Goal: Task Accomplishment & Management: Manage account settings

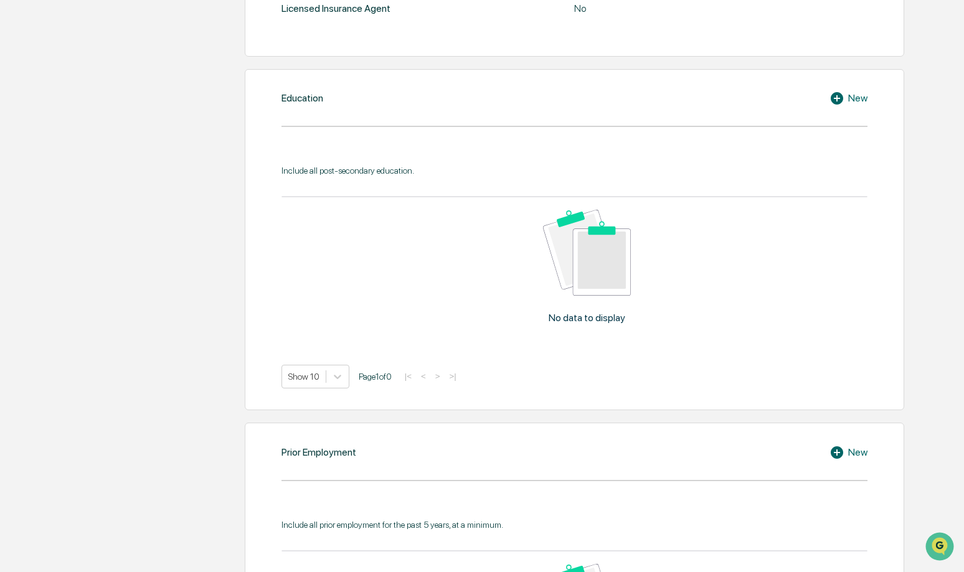
scroll to position [64, 0]
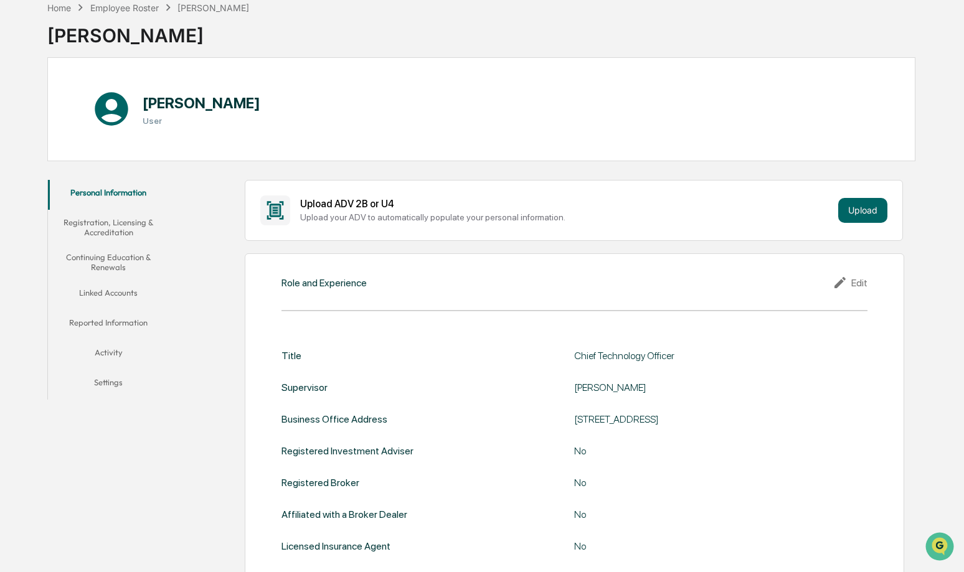
click at [102, 296] on button "Linked Accounts" at bounding box center [108, 295] width 121 height 30
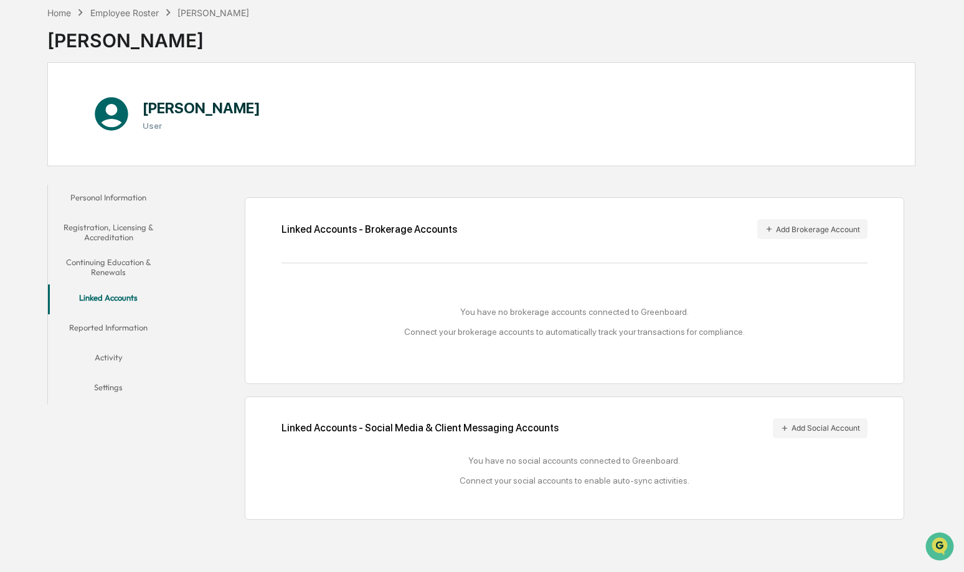
click at [946, 229] on div "Home Employee Roster [PERSON_NAME] [PERSON_NAME] [PERSON_NAME] User Personal In…" at bounding box center [482, 286] width 964 height 572
click at [109, 352] on button "Activity" at bounding box center [108, 360] width 121 height 30
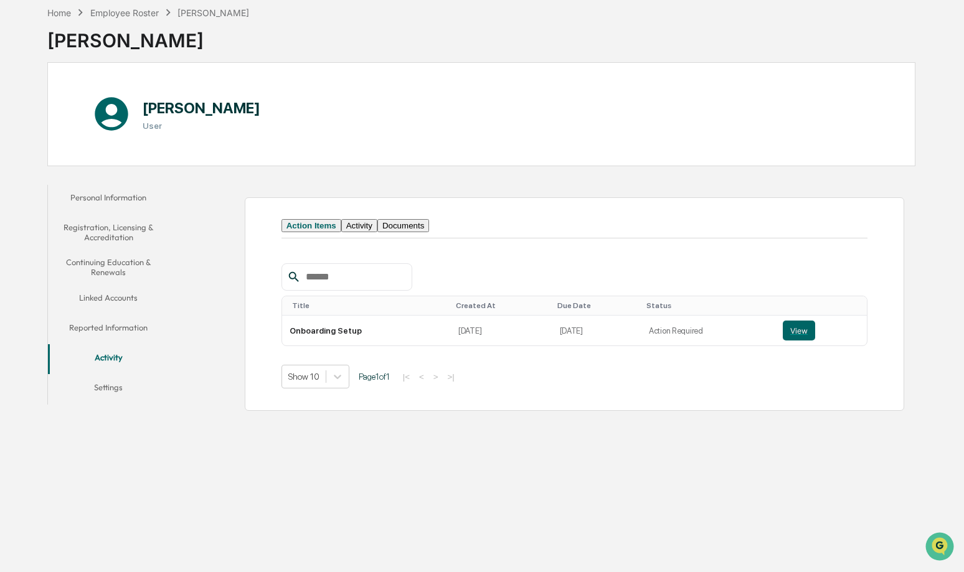
click at [112, 293] on button "Linked Accounts" at bounding box center [108, 300] width 121 height 30
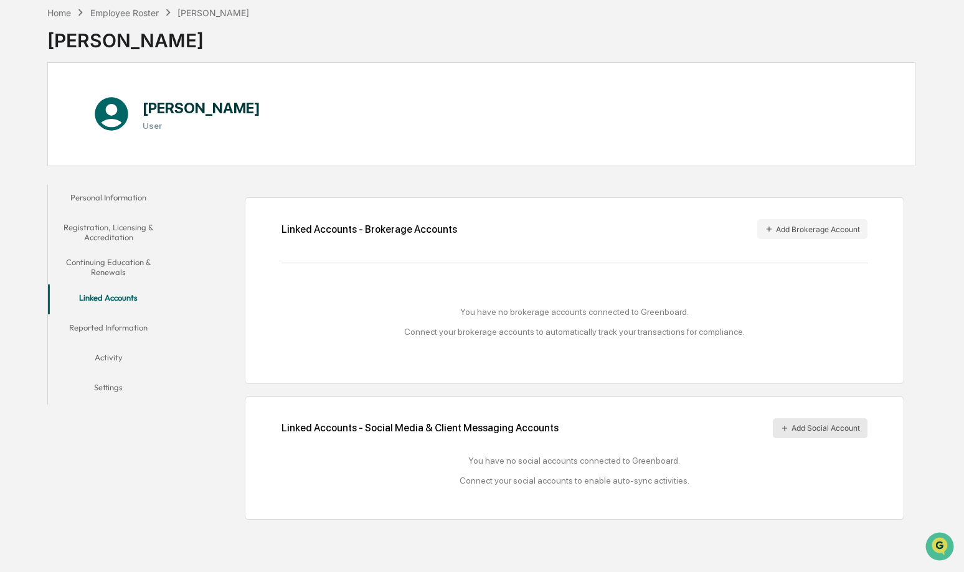
click at [805, 427] on button "Add Social Account" at bounding box center [819, 428] width 95 height 20
click at [111, 380] on button "Settings" at bounding box center [108, 390] width 121 height 30
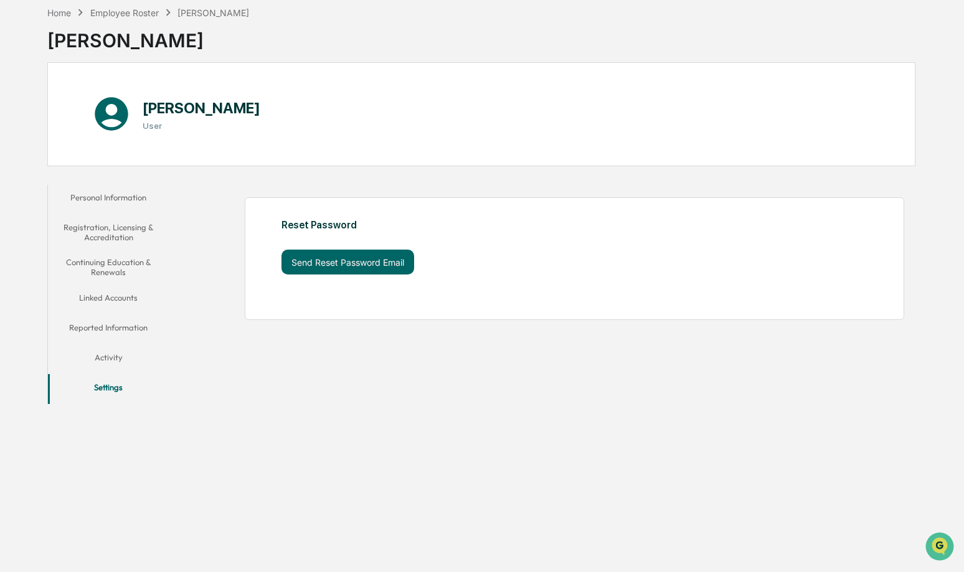
click at [109, 348] on button "Activity" at bounding box center [108, 360] width 121 height 30
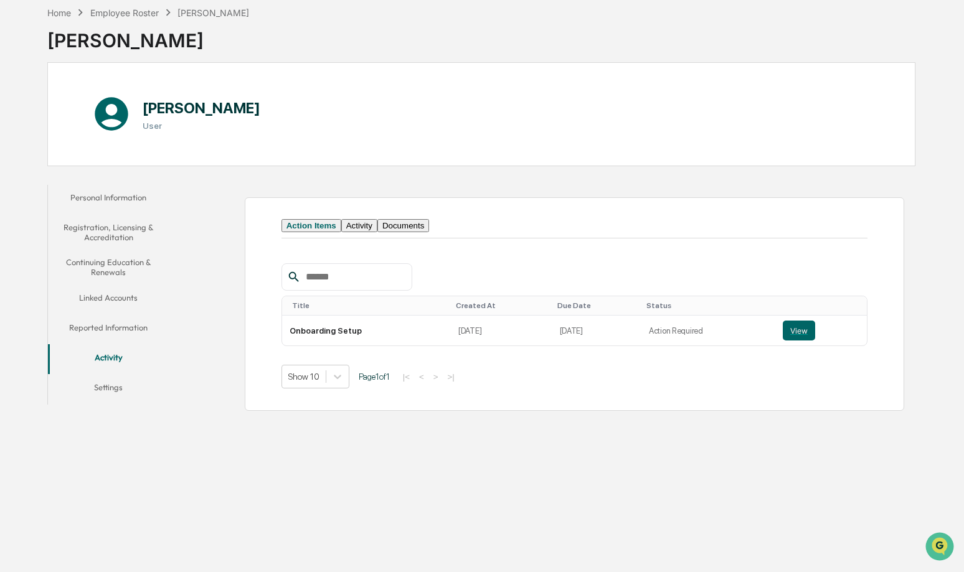
click at [115, 325] on button "Reported Information" at bounding box center [108, 330] width 121 height 30
